Goal: Transaction & Acquisition: Purchase product/service

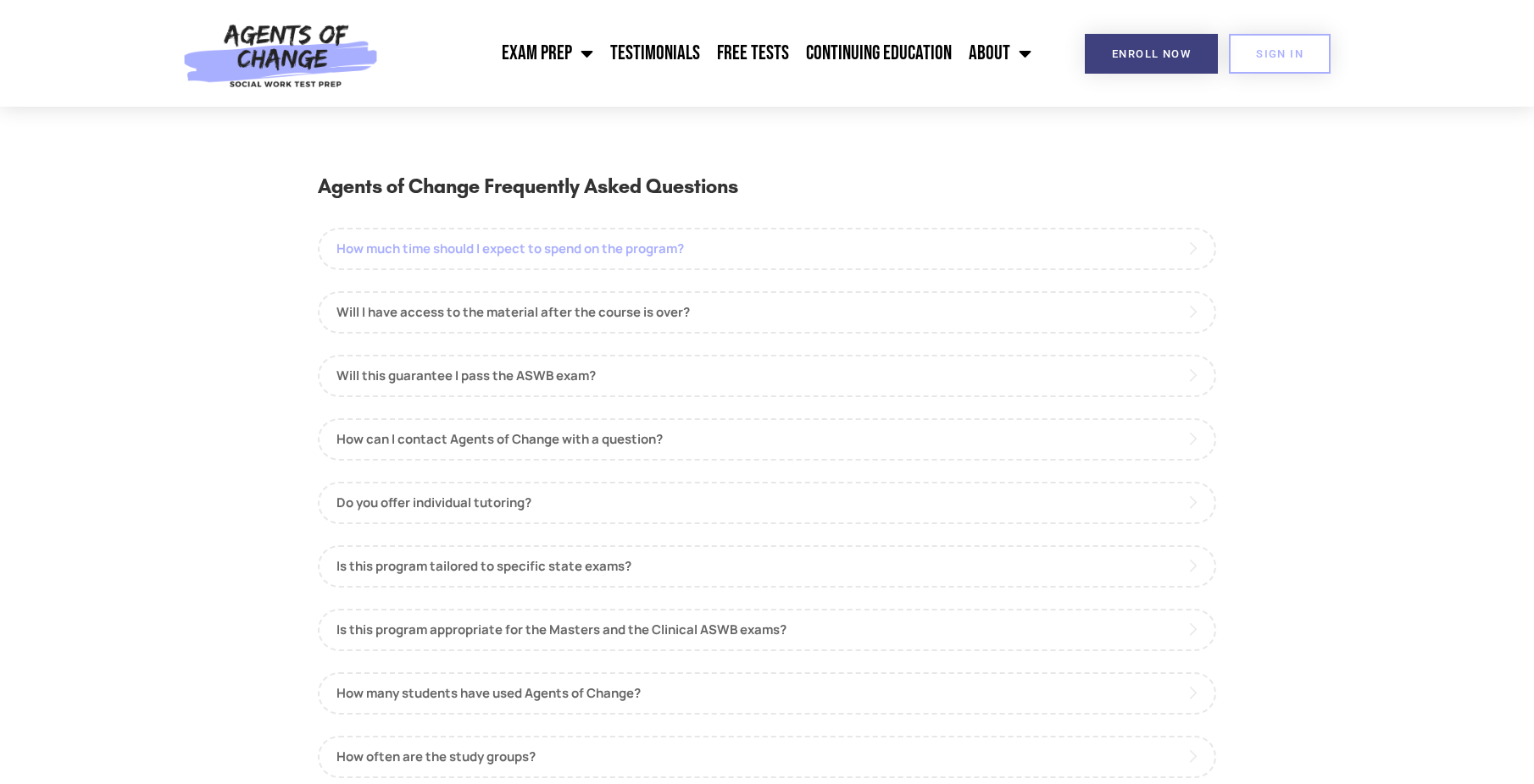
click at [497, 252] on link "How much time should I expect to spend on the program?" at bounding box center [767, 249] width 898 height 42
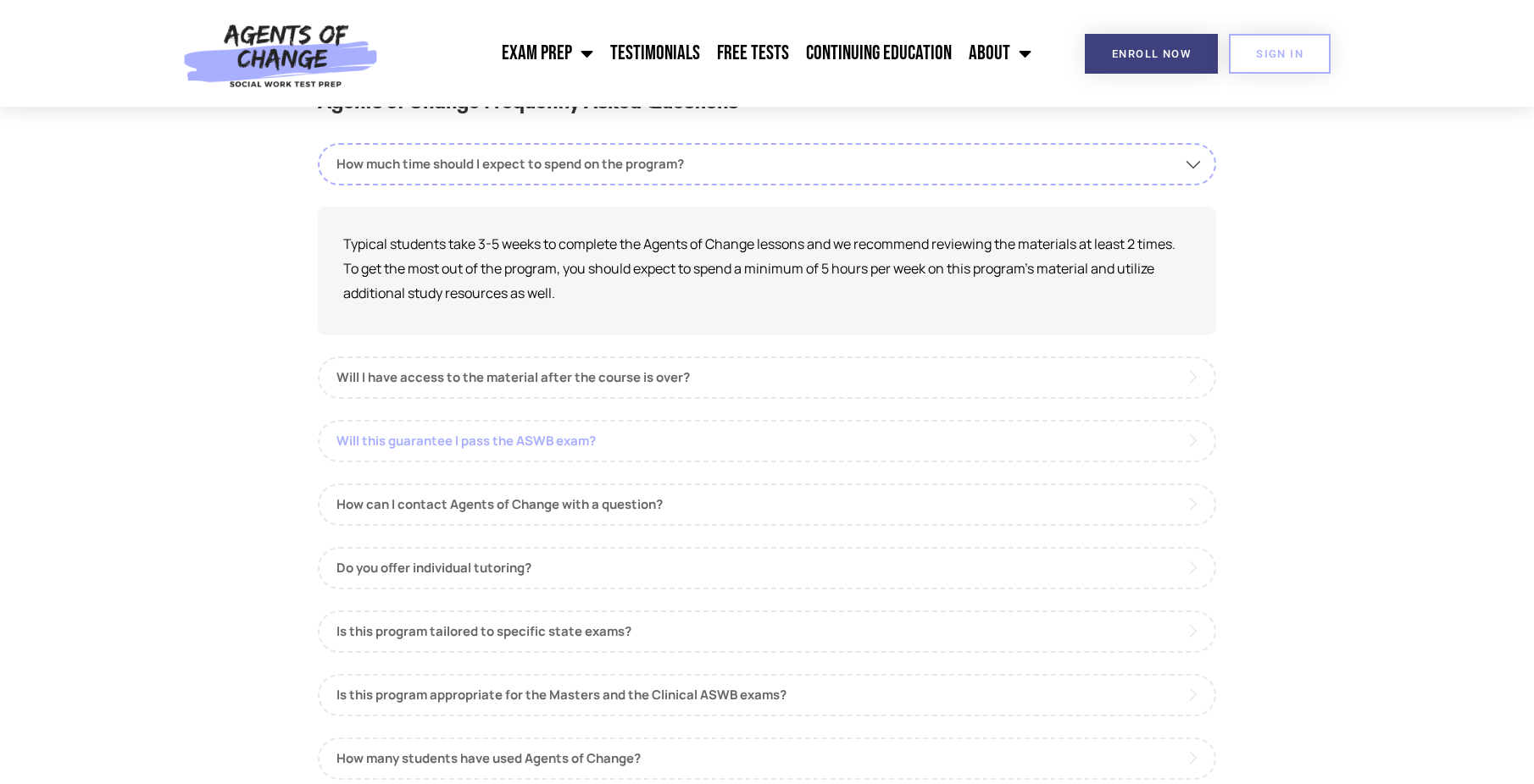
scroll to position [169, 0]
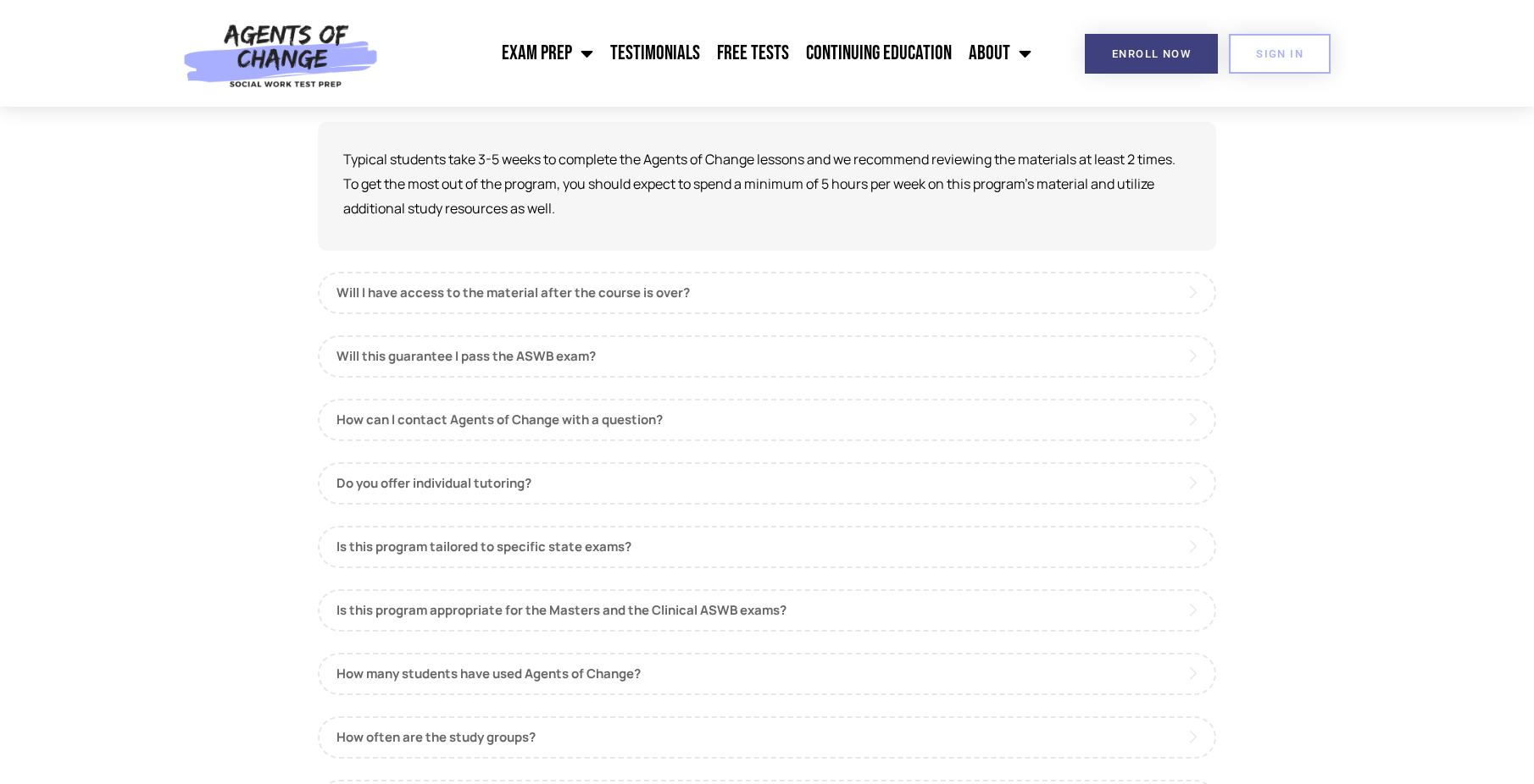
click at [645, 459] on div "How much time should I expect to spend on the program? Typical students take 3-…" at bounding box center [767, 536] width 898 height 954
click at [636, 474] on link "Do you offer individual tutoring?" at bounding box center [767, 484] width 898 height 42
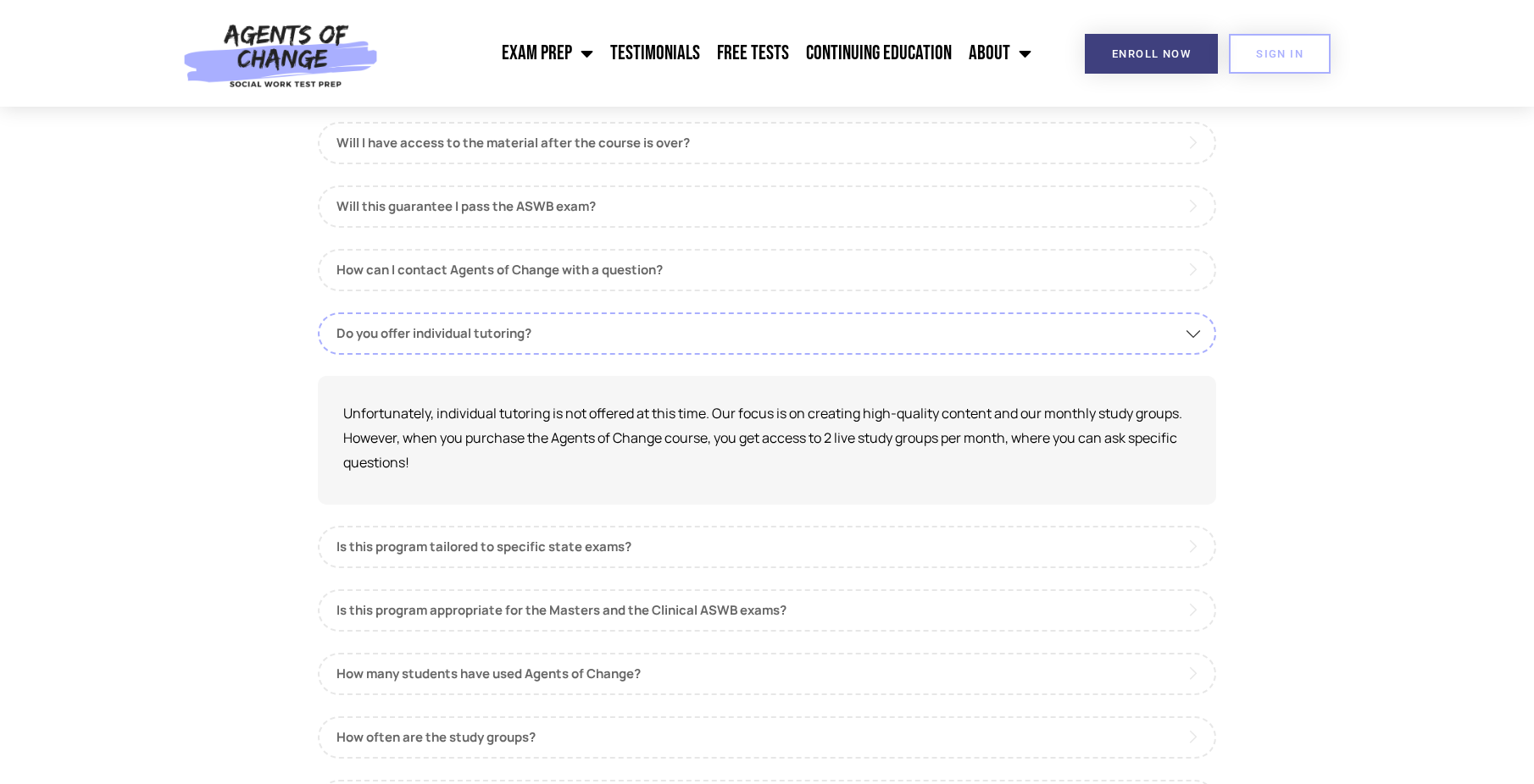
scroll to position [254, 0]
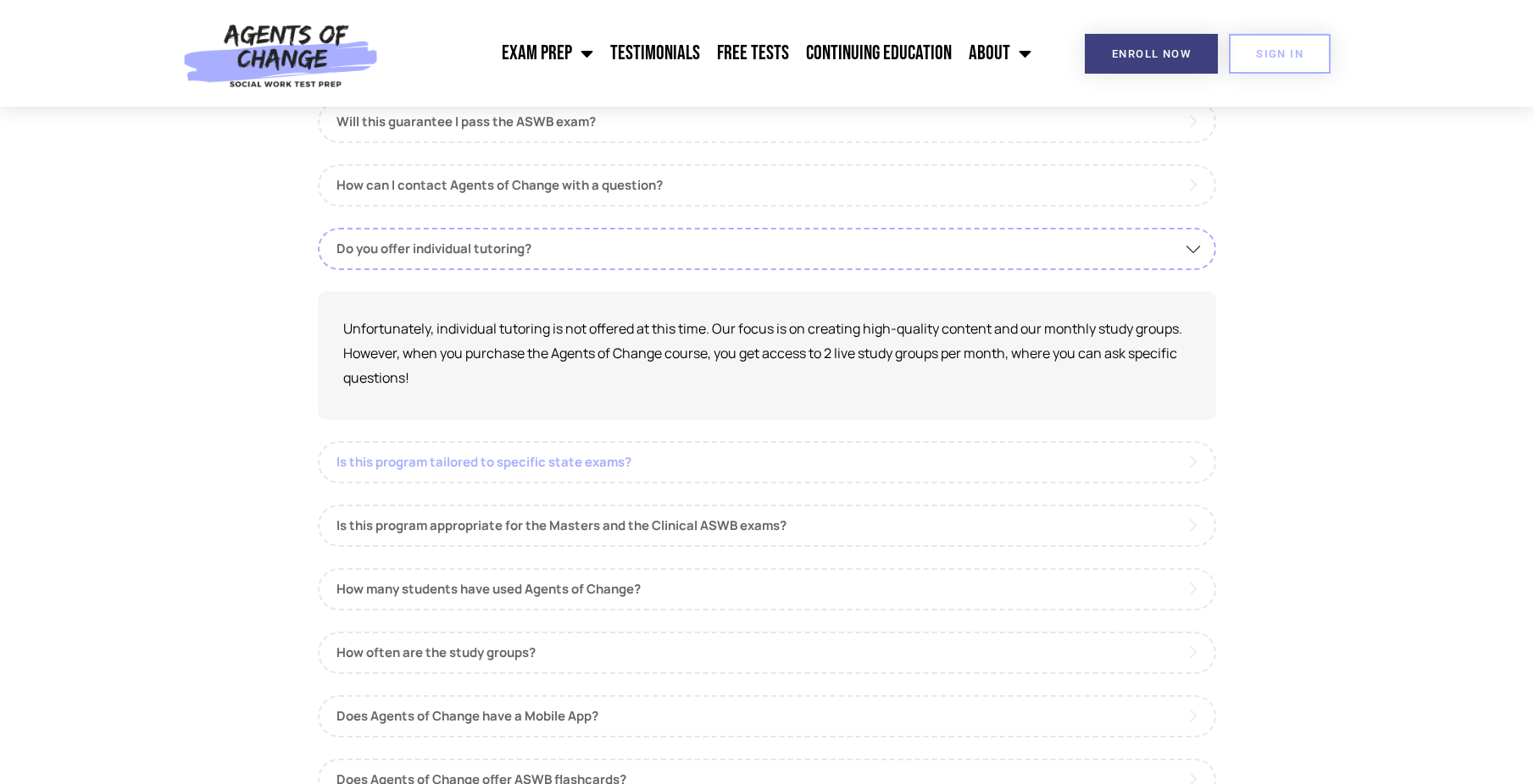
click at [632, 470] on link "Is this program tailored to specific state exams?" at bounding box center [767, 462] width 898 height 42
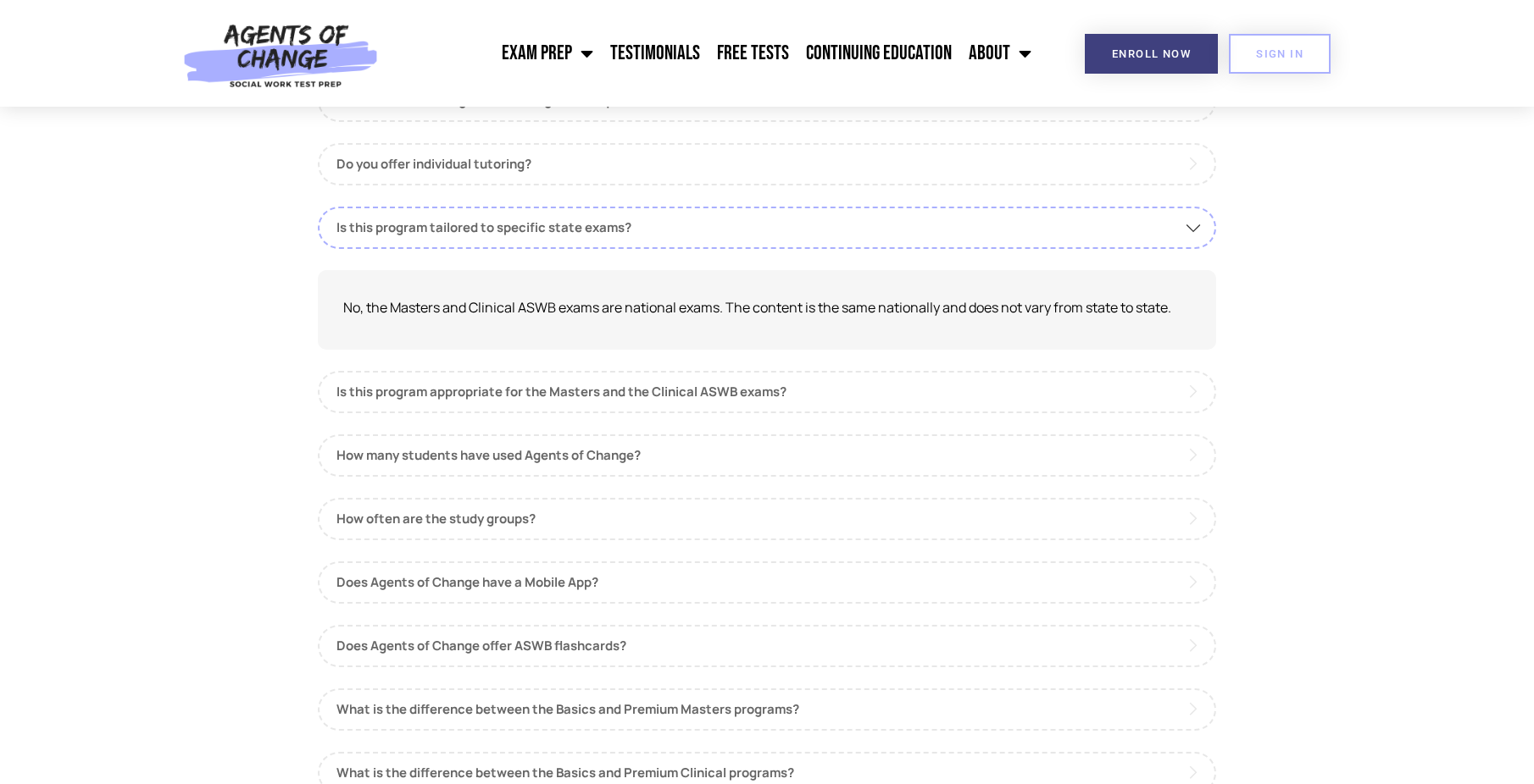
scroll to position [424, 0]
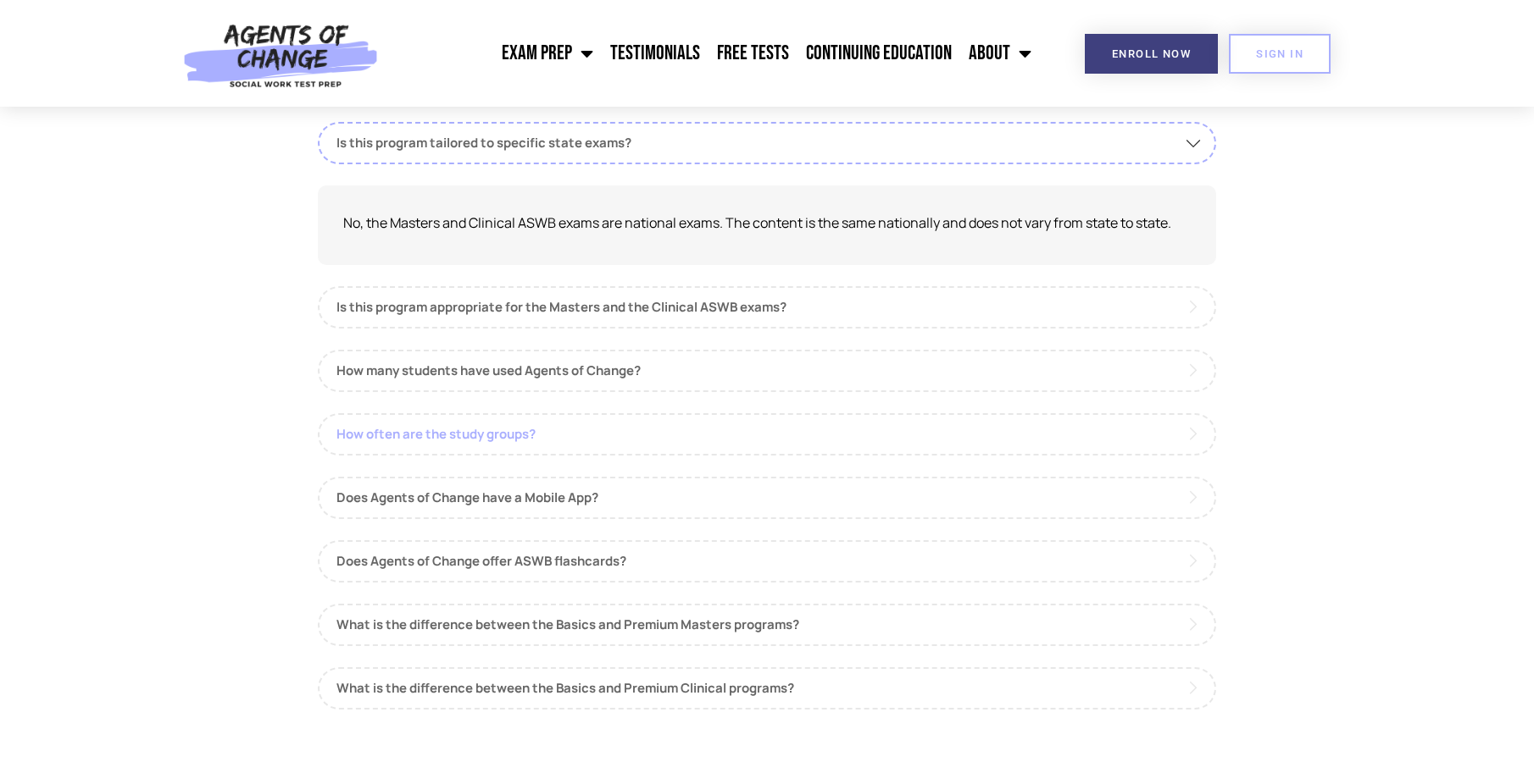
click at [424, 435] on link "How often are the study groups?" at bounding box center [767, 434] width 898 height 42
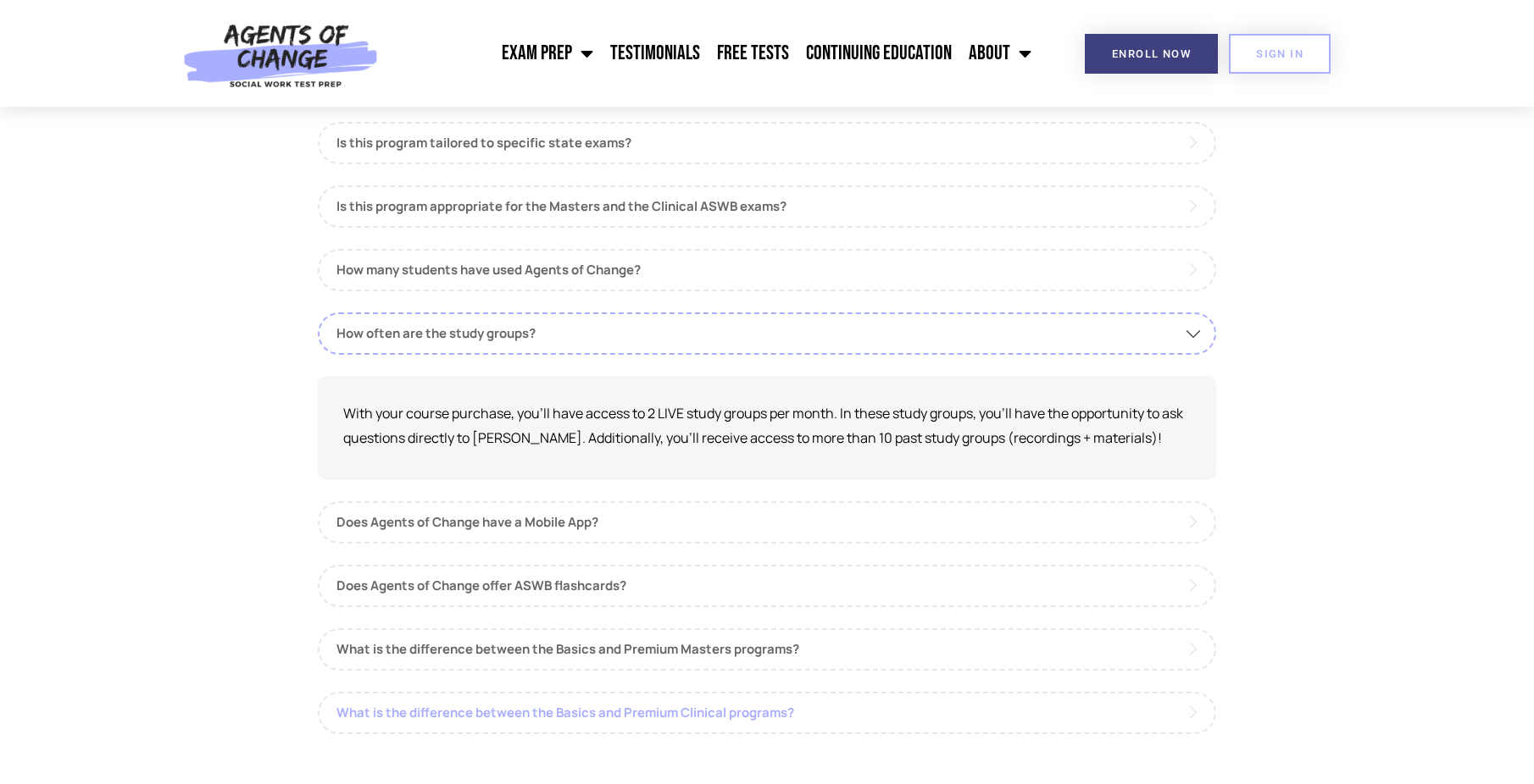
click at [465, 695] on link "What is the difference between the Basics and Premium Clinical programs?" at bounding box center [767, 714] width 898 height 42
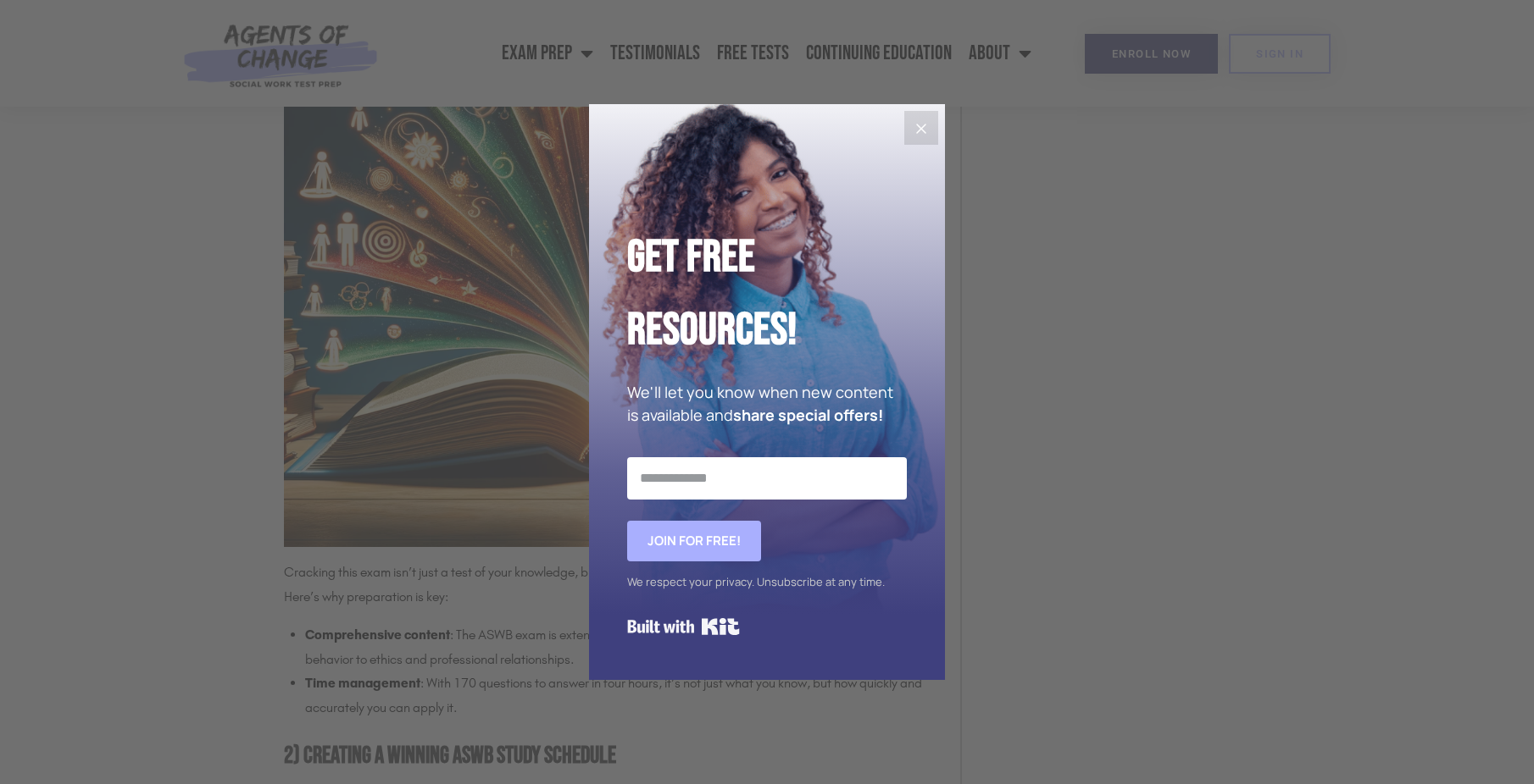
scroll to position [1610, 0]
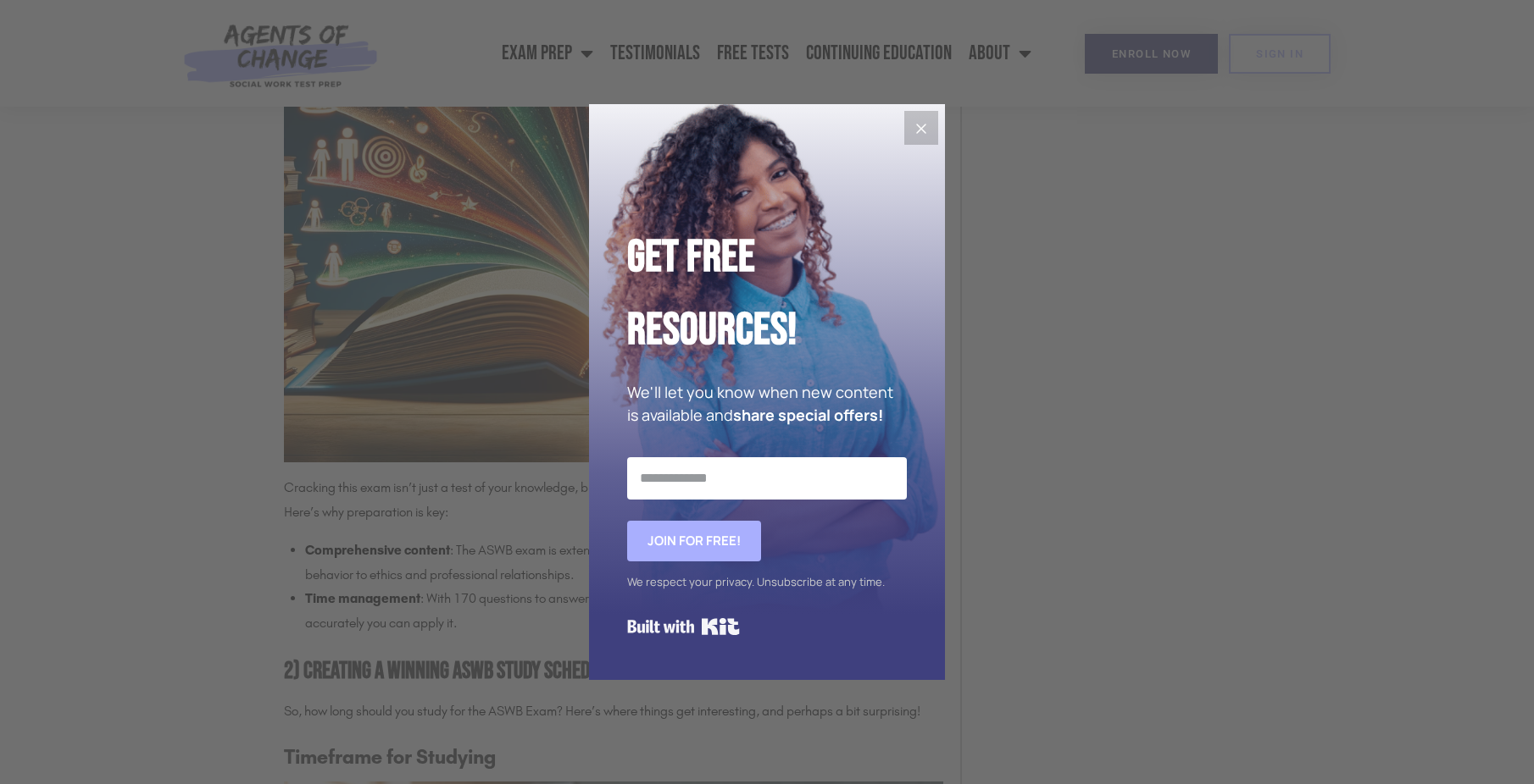
click at [929, 114] on button "Close" at bounding box center [921, 127] width 34 height 34
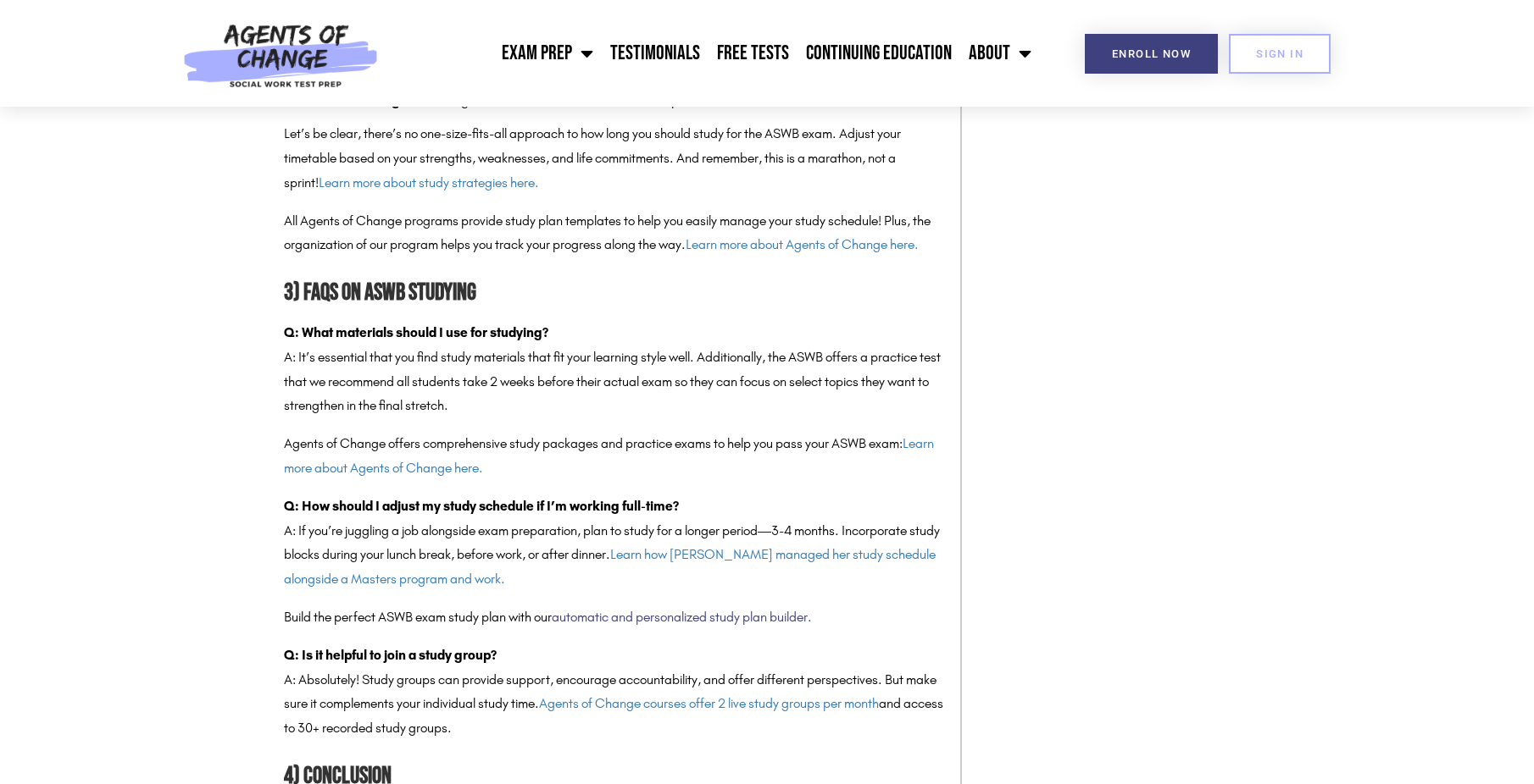
scroll to position [3473, 0]
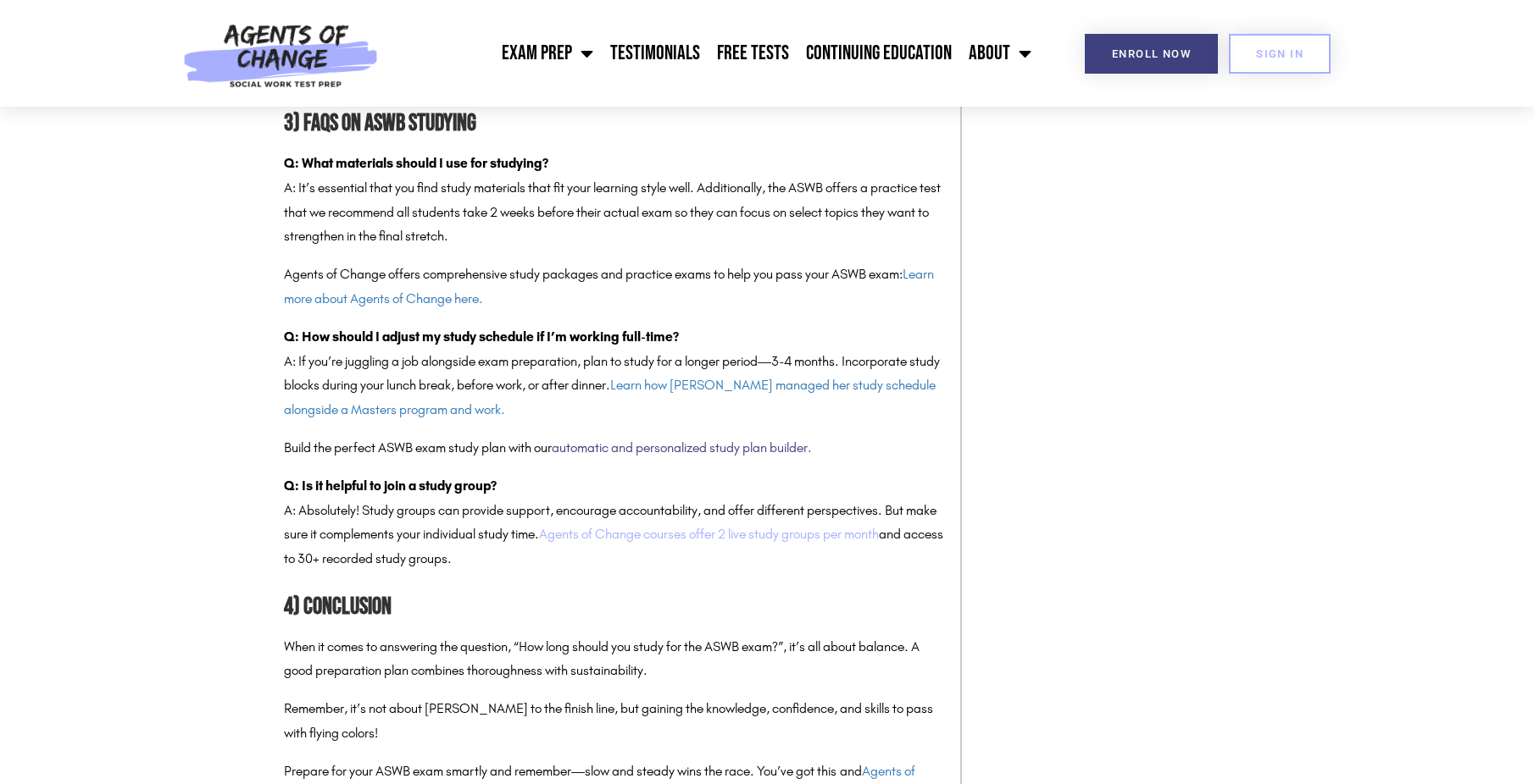
click at [869, 536] on link "Agents of Change courses offer 2 live study groups per month" at bounding box center [709, 534] width 340 height 16
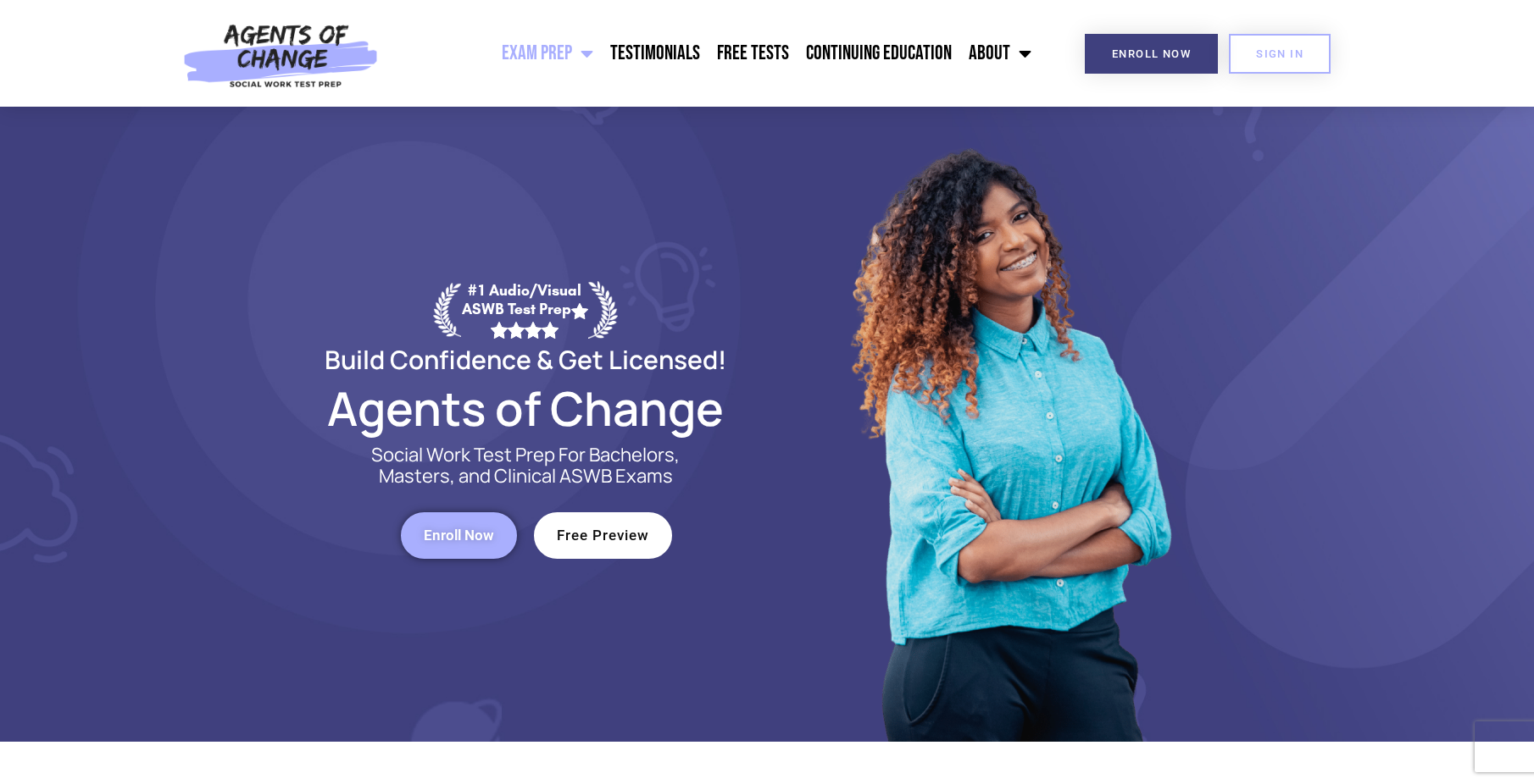
click at [494, 528] on span "Enroll Now" at bounding box center [459, 535] width 71 height 14
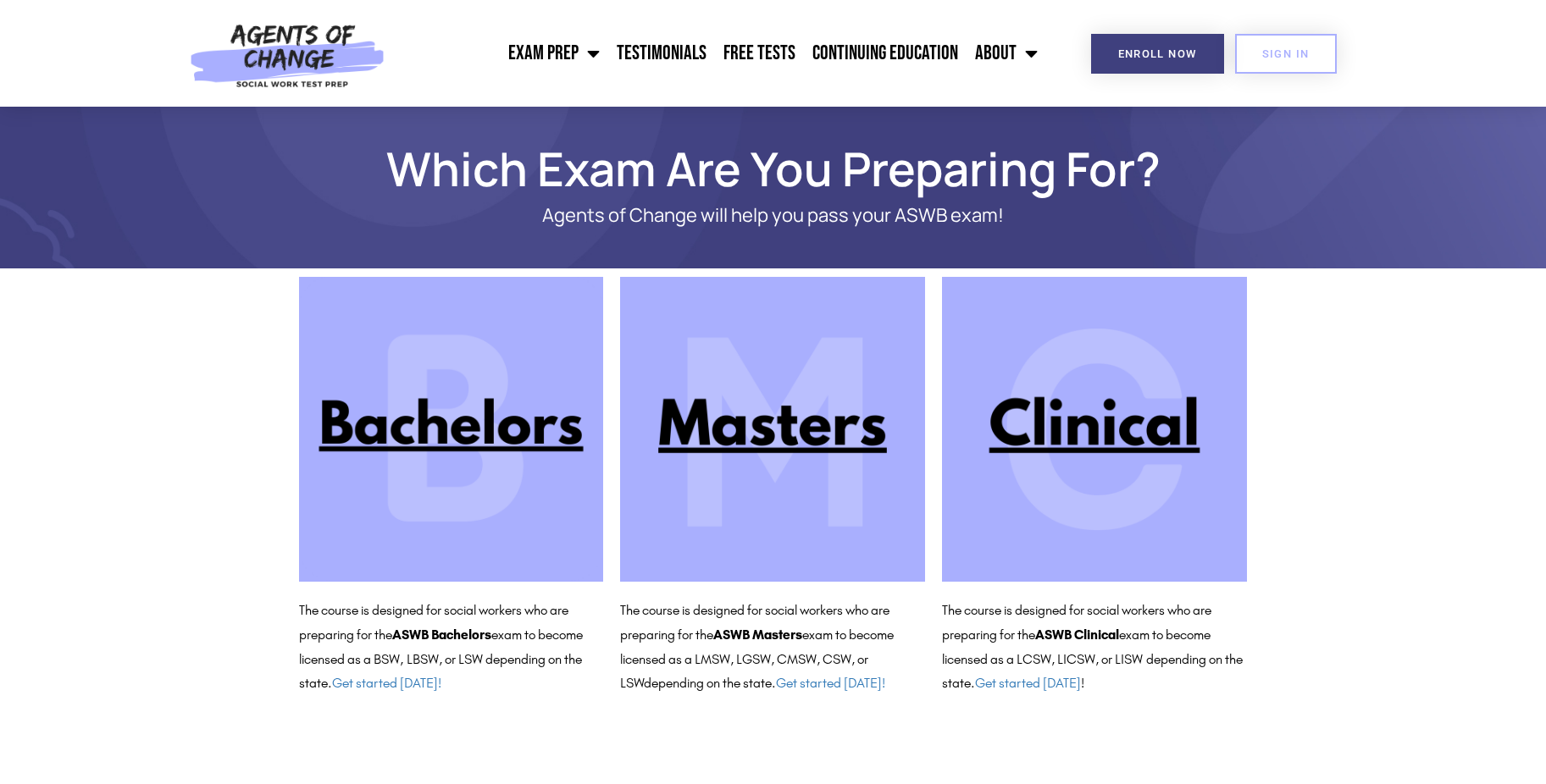
click at [1014, 437] on img at bounding box center [1094, 430] width 305 height 305
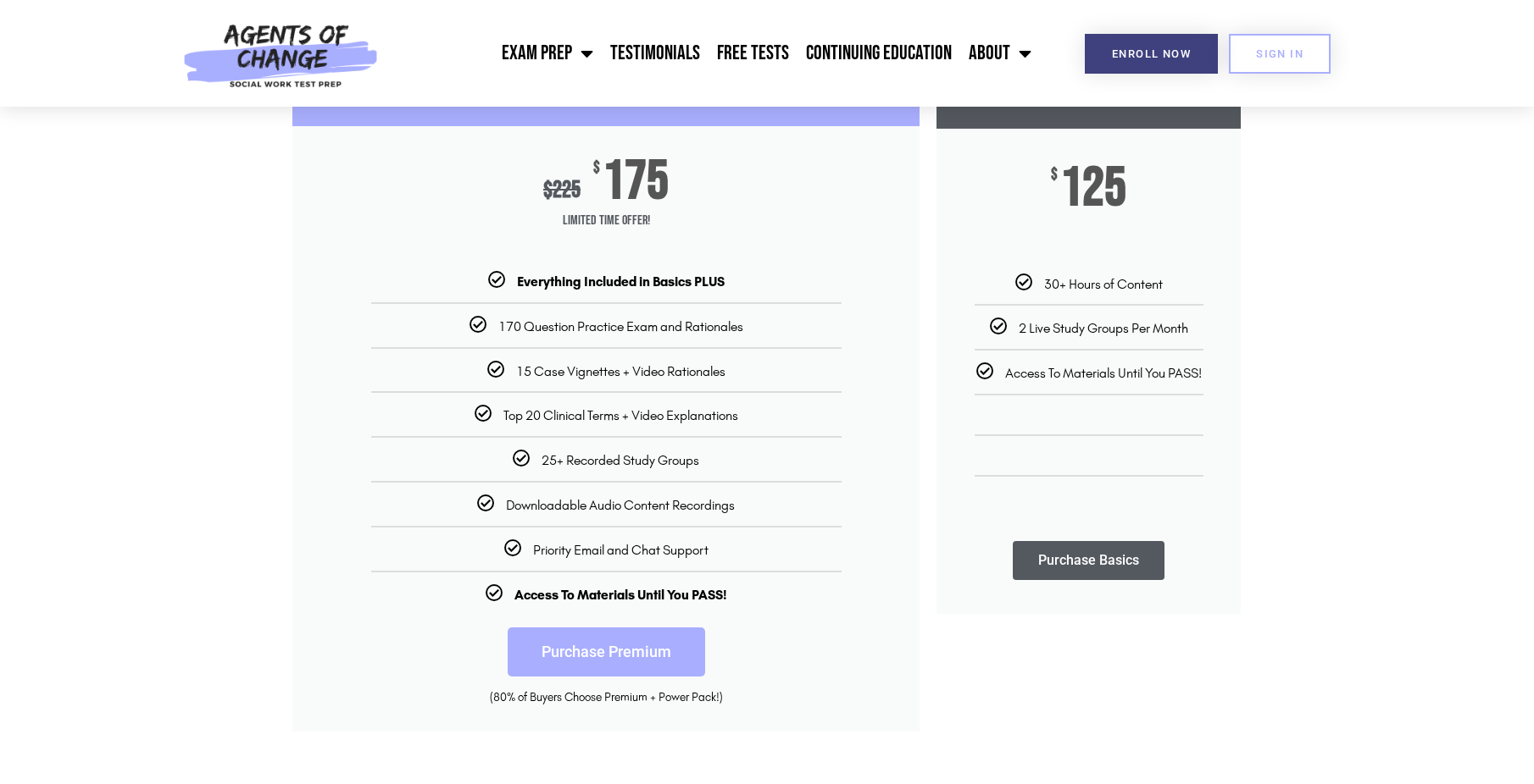
scroll to position [169, 0]
